Goal: Entertainment & Leisure: Consume media (video, audio)

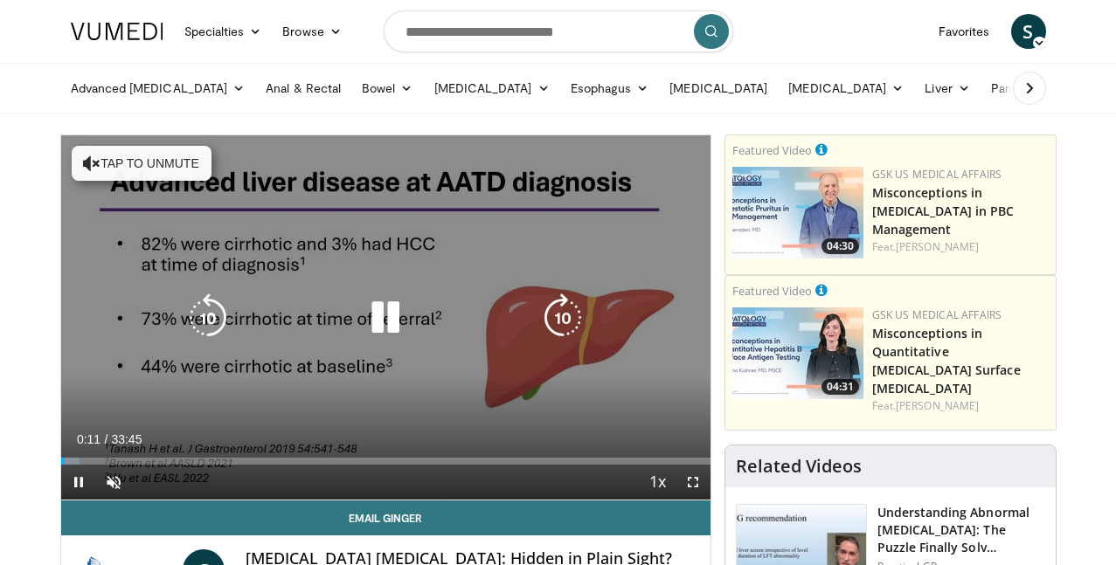
click at [102, 169] on button "Tap to unmute" at bounding box center [142, 163] width 140 height 35
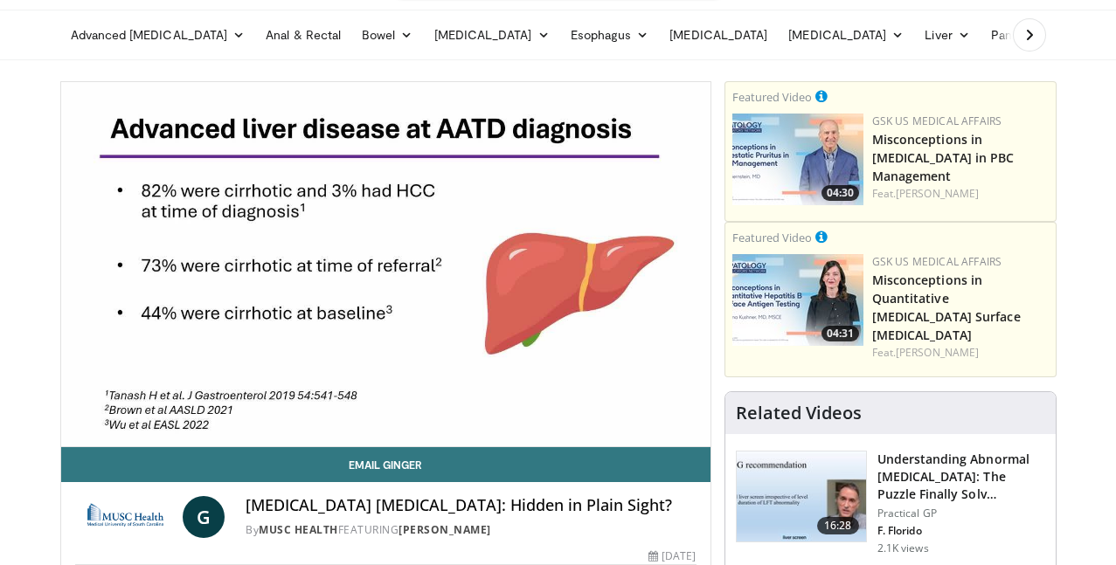
scroll to position [92, 0]
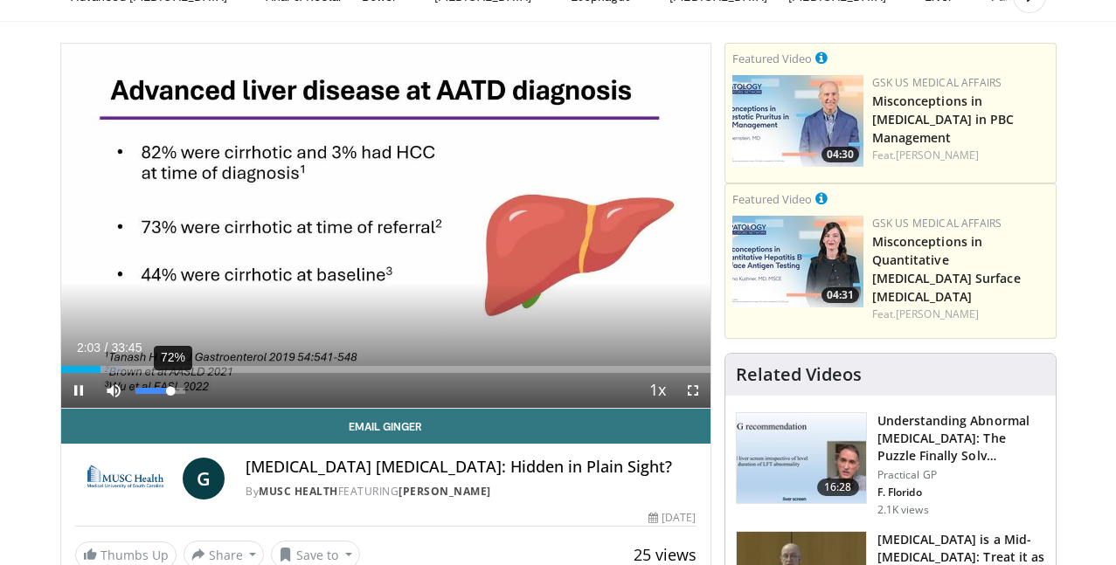
drag, startPoint x: 107, startPoint y: 422, endPoint x: 128, endPoint y: 424, distance: 20.2
click at [135, 394] on div "Volume Level" at bounding box center [153, 391] width 36 height 6
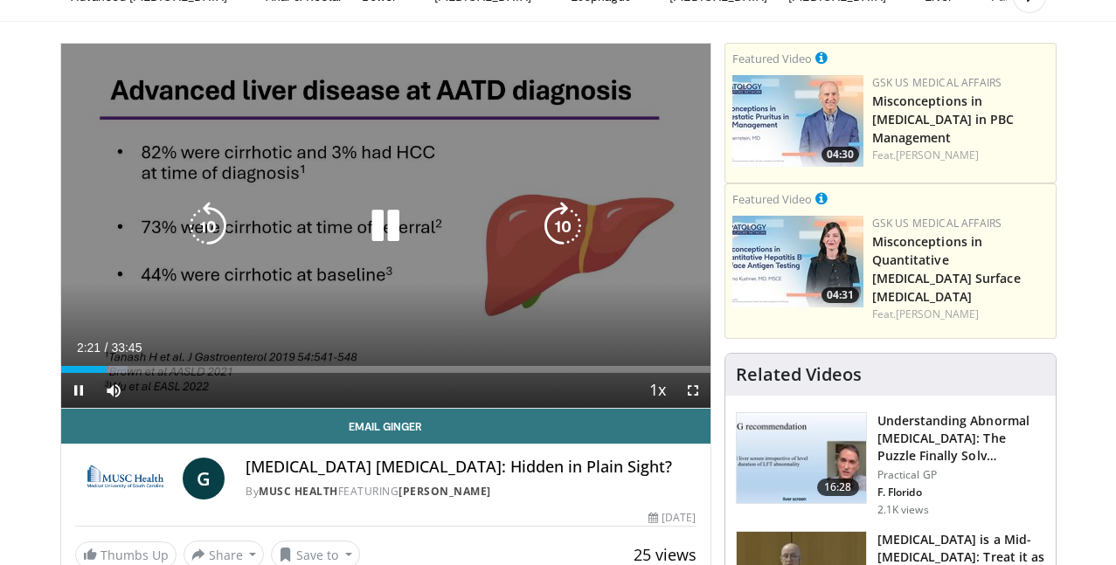
click at [367, 241] on icon "Video Player" at bounding box center [385, 226] width 49 height 49
click at [364, 241] on icon "Video Player" at bounding box center [385, 226] width 49 height 49
click at [364, 230] on icon "Video Player" at bounding box center [385, 226] width 49 height 49
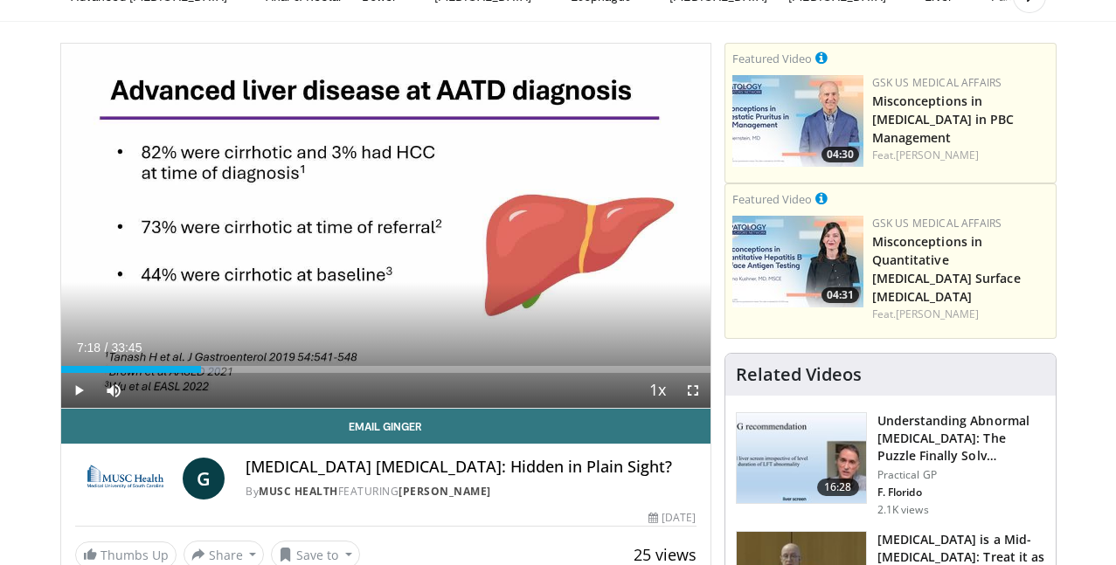
click at [364, 230] on div "10 seconds Tap to unmute" at bounding box center [385, 226] width 649 height 364
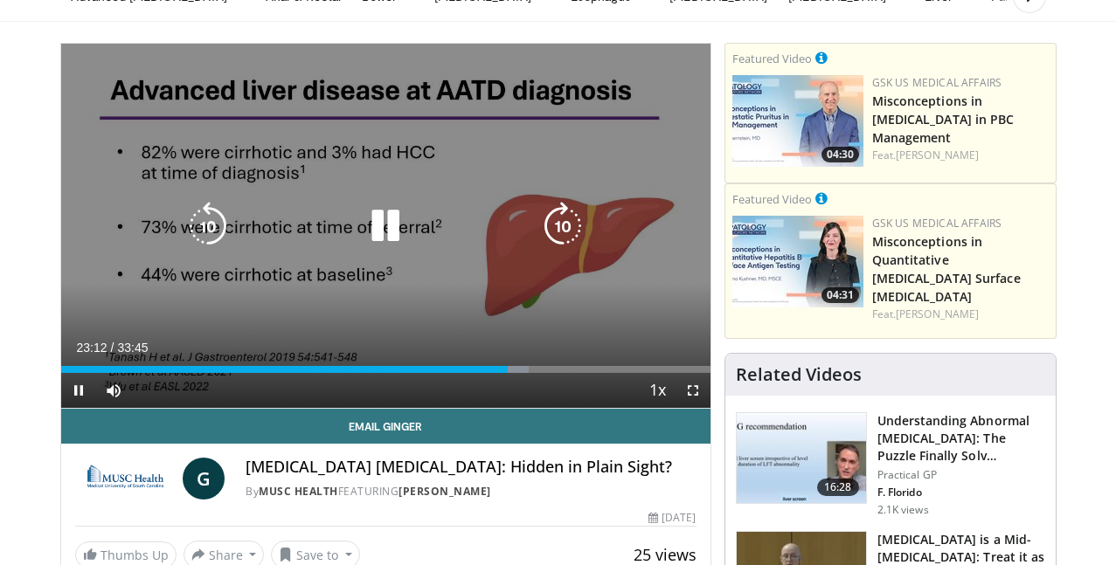
click at [377, 236] on icon "Video Player" at bounding box center [385, 226] width 49 height 49
